Goal: Find specific page/section: Find specific page/section

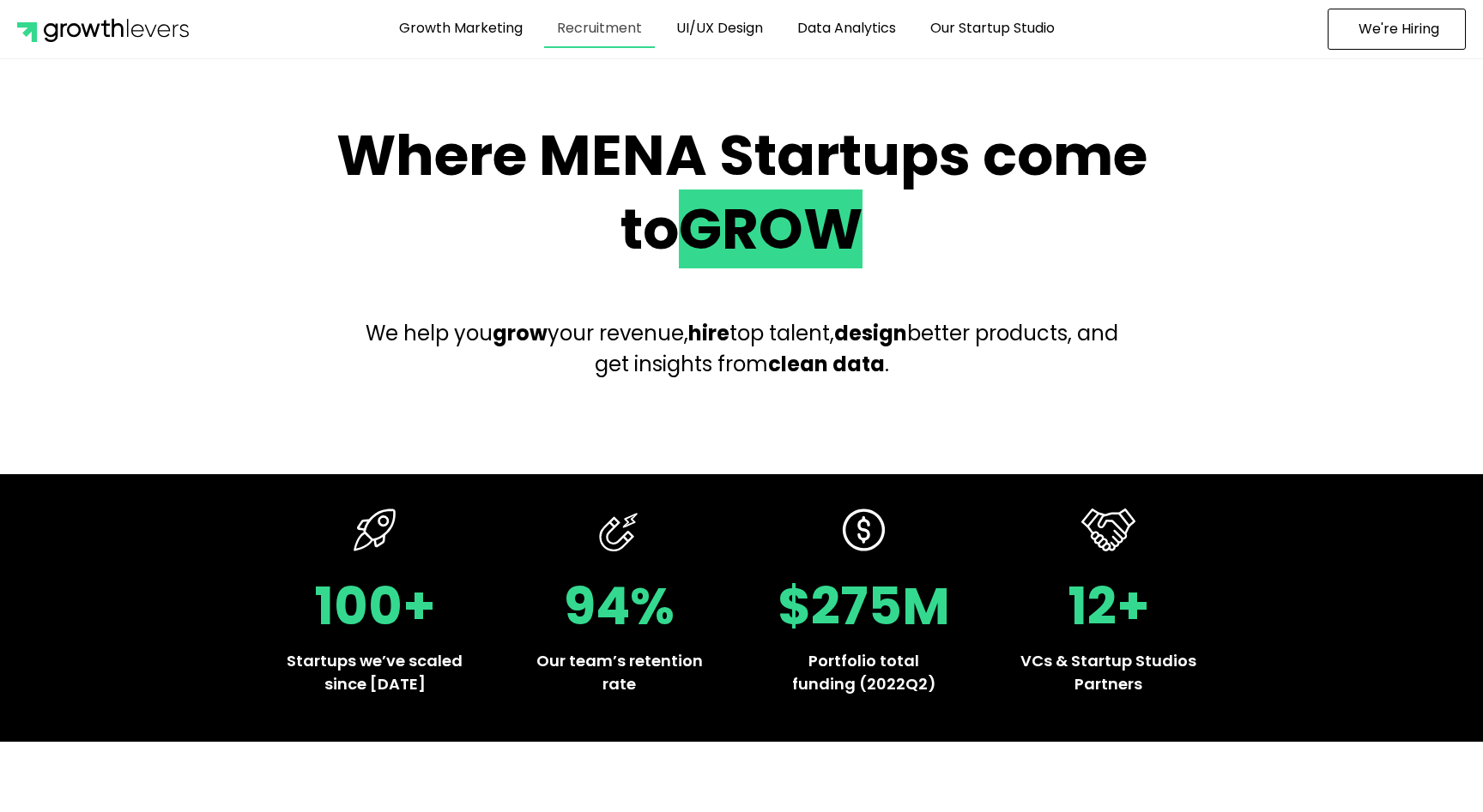
click at [601, 32] on link "Recruitment" at bounding box center [600, 28] width 111 height 40
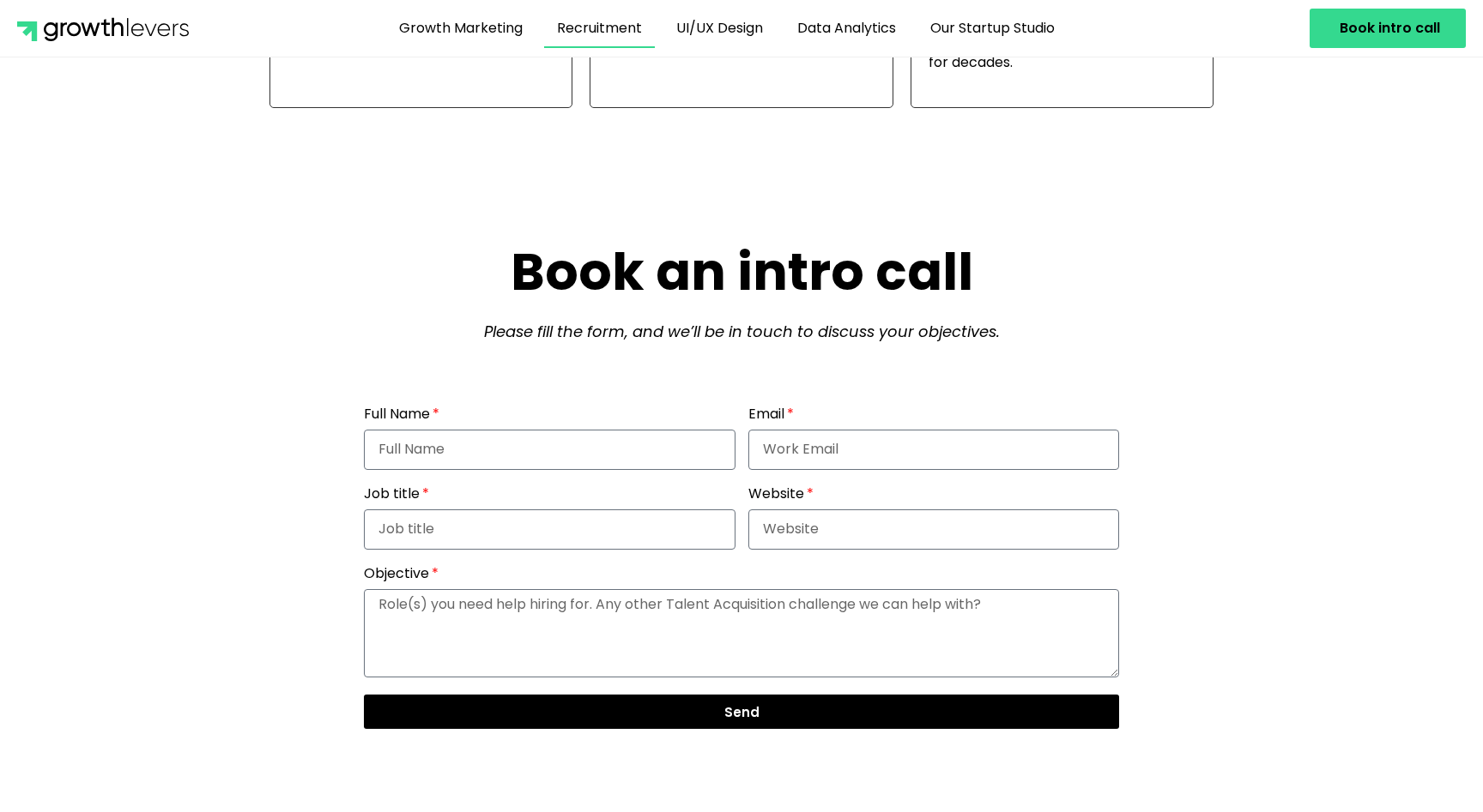
scroll to position [4078, 0]
